Goal: Information Seeking & Learning: Find specific page/section

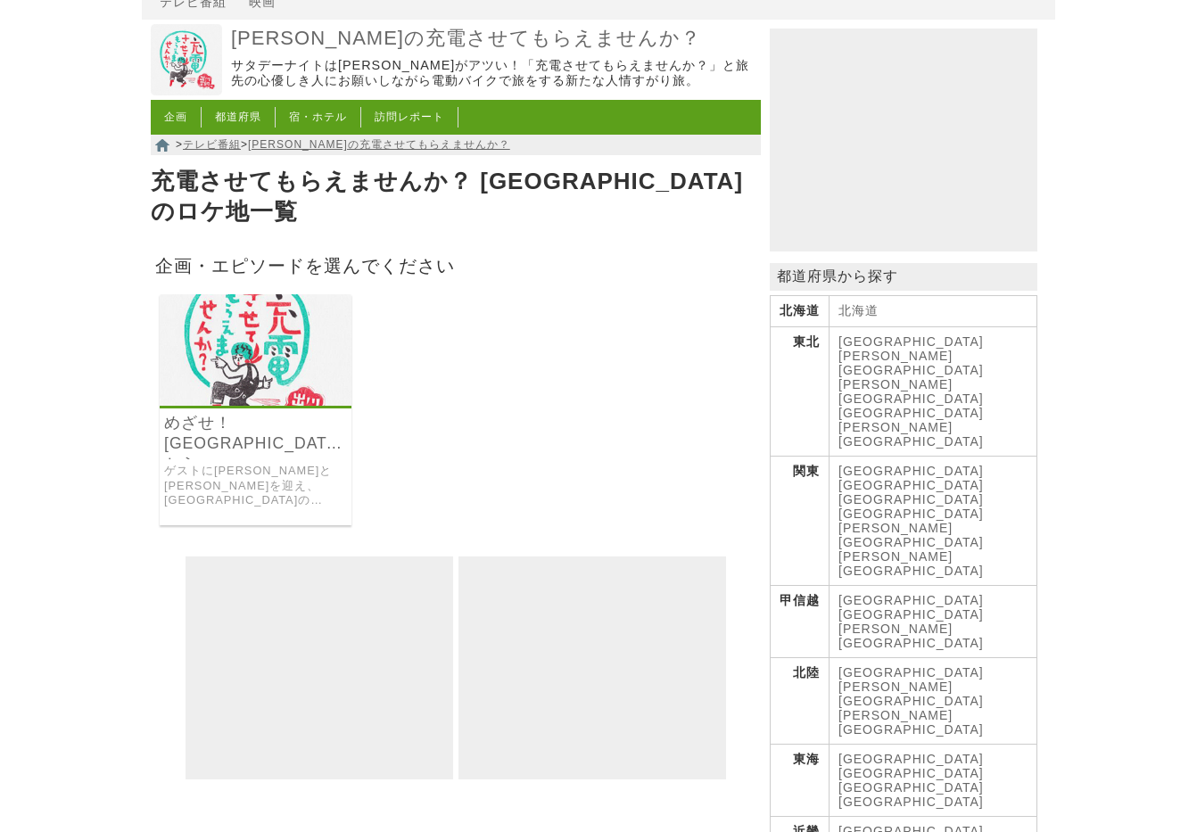
scroll to position [77, 0]
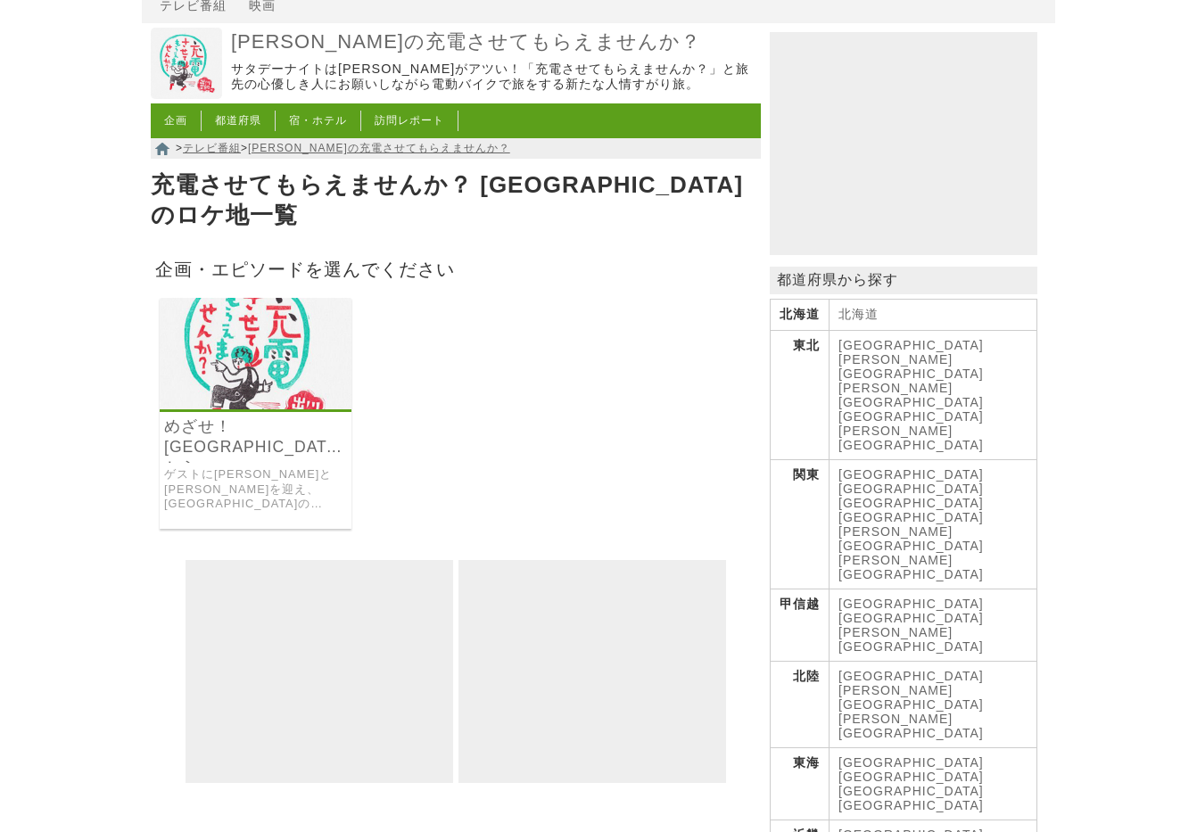
click at [277, 384] on img at bounding box center [256, 354] width 192 height 112
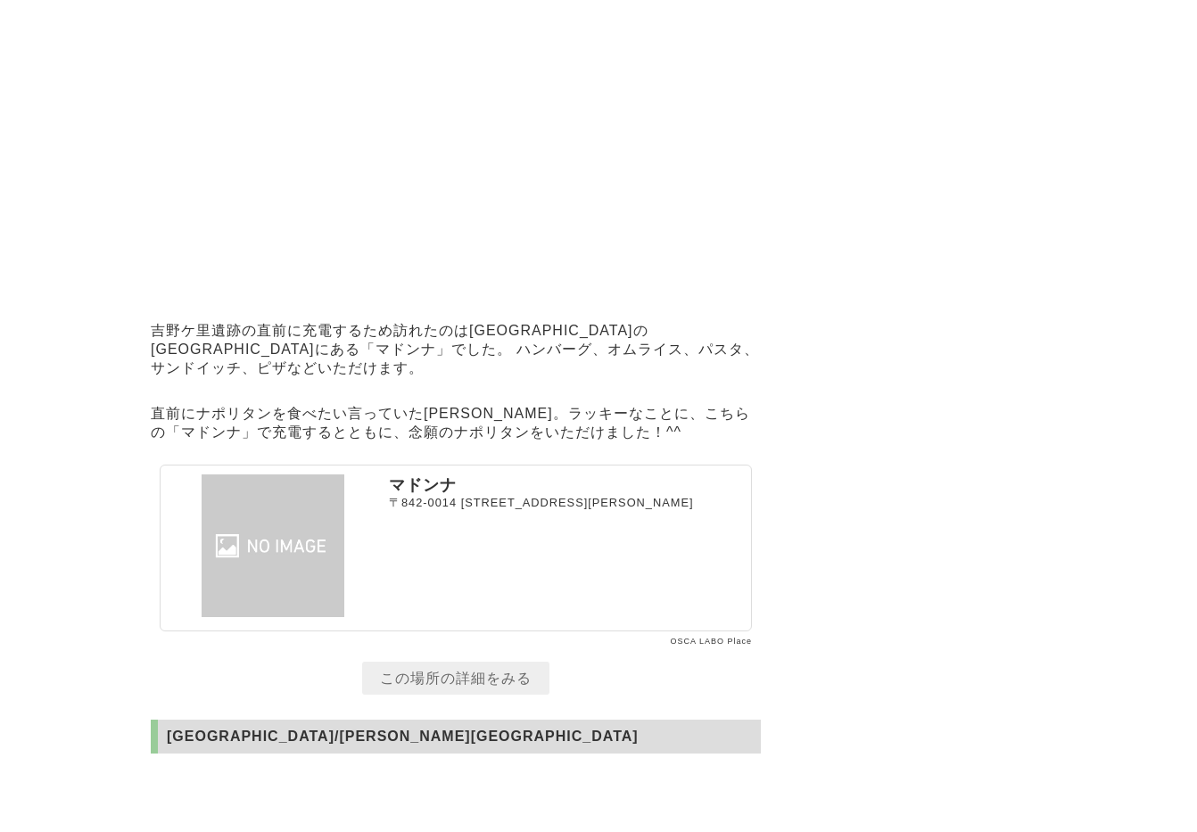
scroll to position [12561, 0]
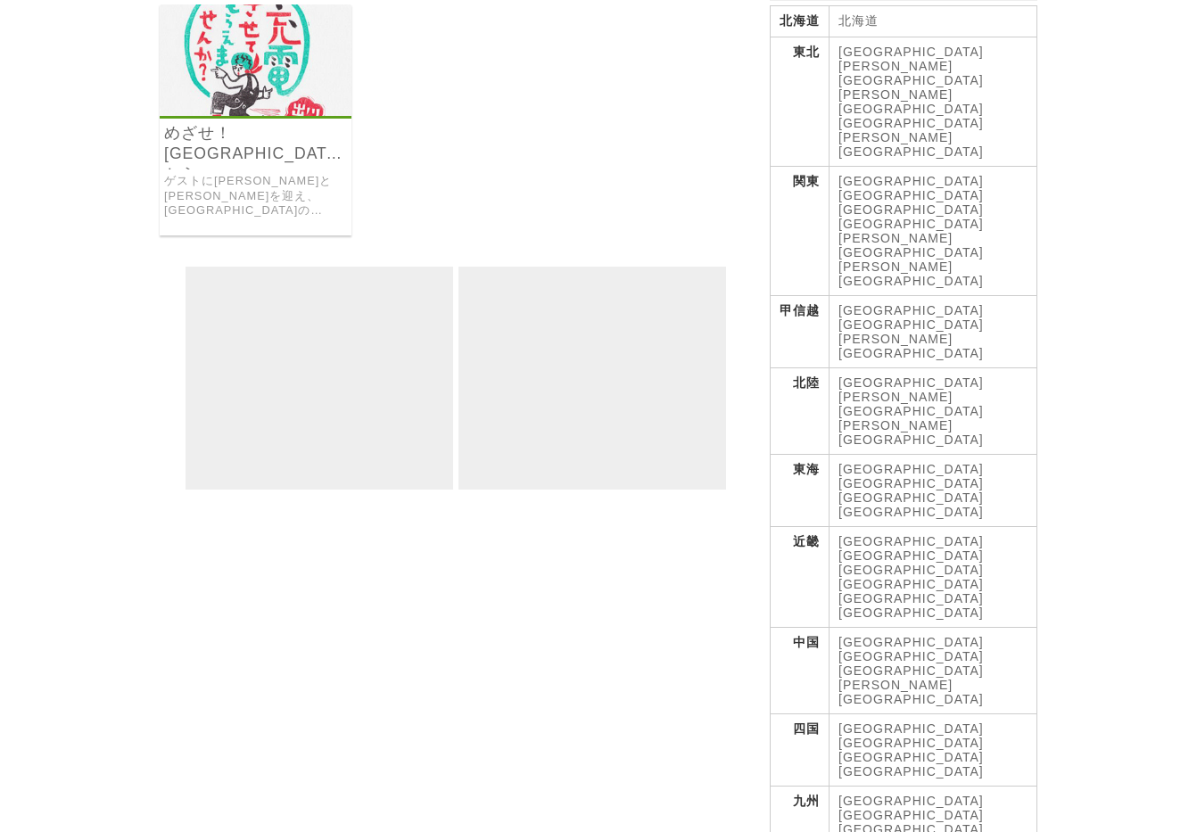
scroll to position [523, 0]
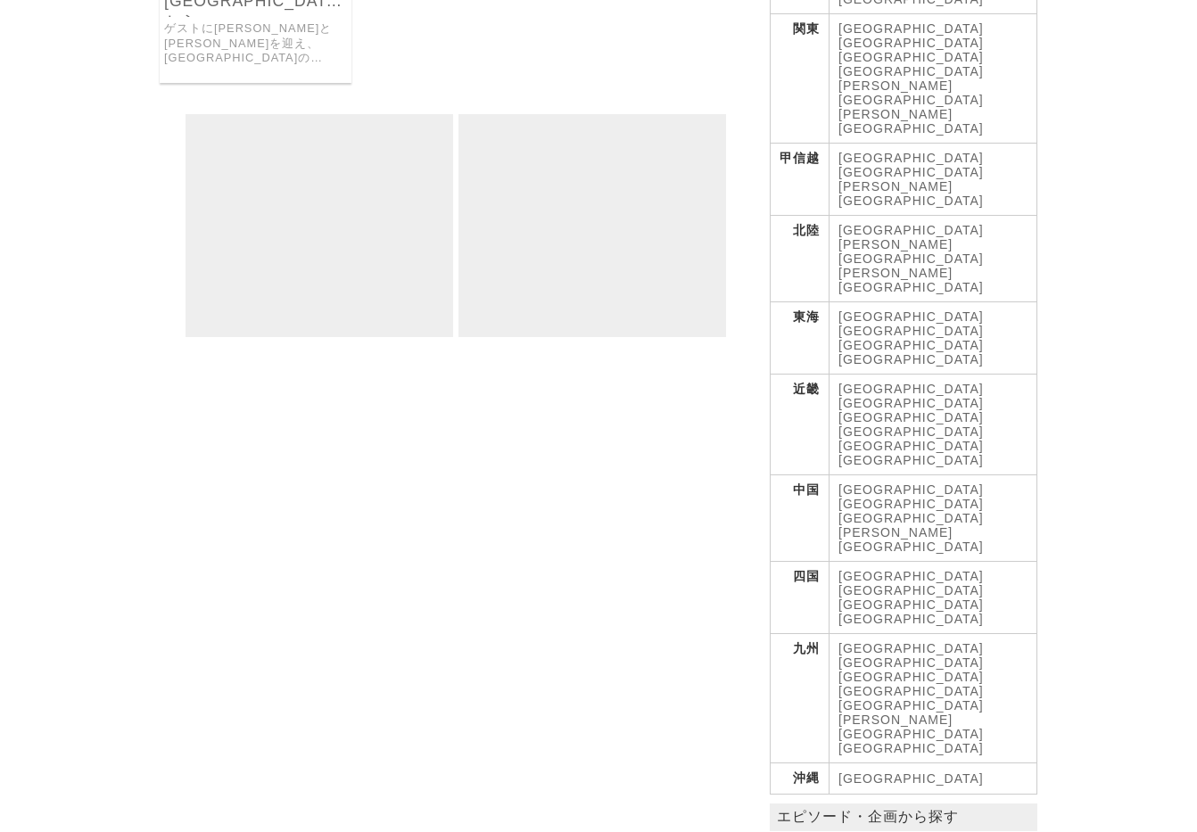
click at [896, 656] on link "[GEOGRAPHIC_DATA]" at bounding box center [911, 663] width 145 height 14
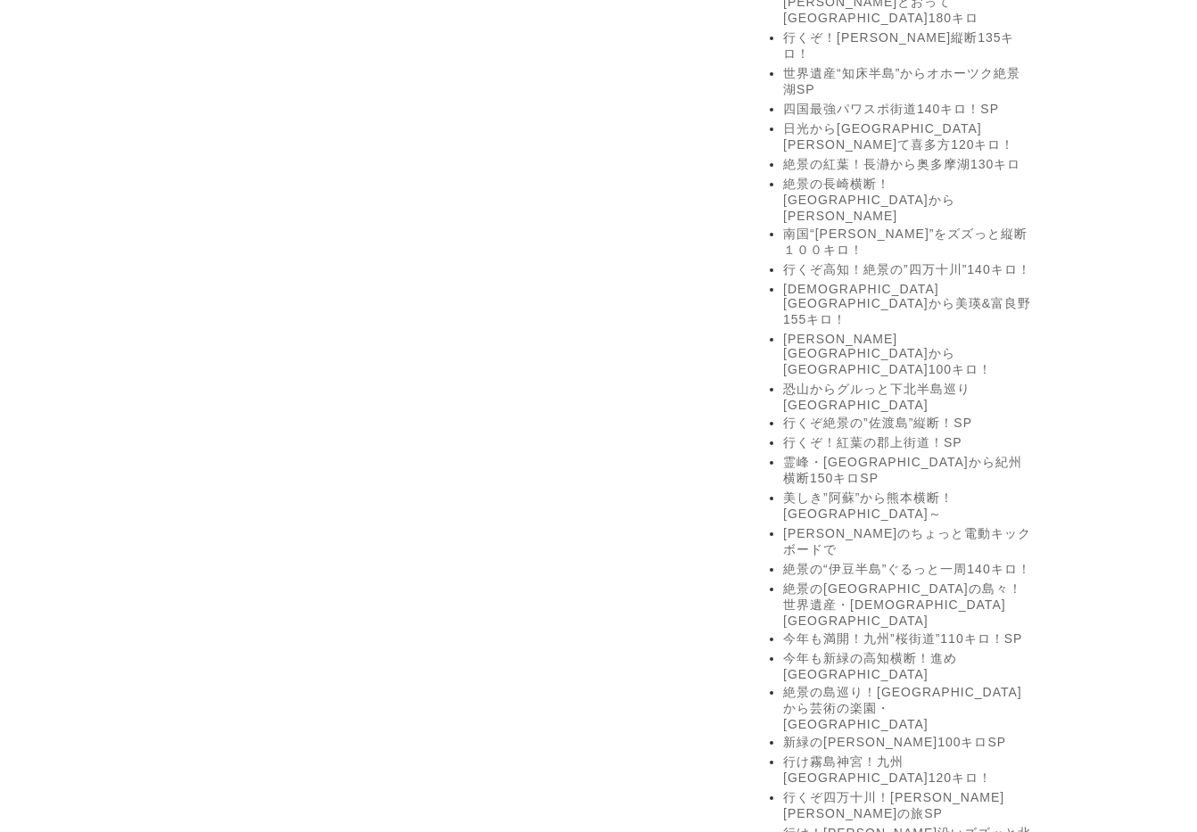
scroll to position [2307, 0]
